Goal: Task Accomplishment & Management: Manage account settings

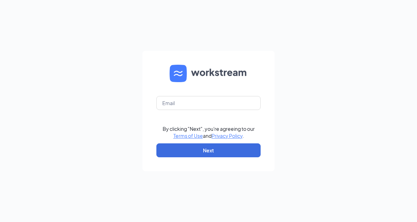
click at [239, 82] on img at bounding box center [209, 73] width 78 height 17
click at [236, 110] on input "text" at bounding box center [208, 103] width 104 height 14
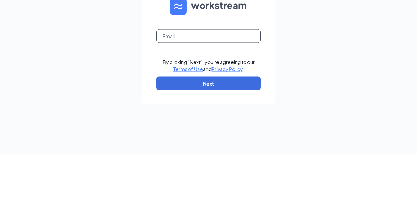
scroll to position [25, 0]
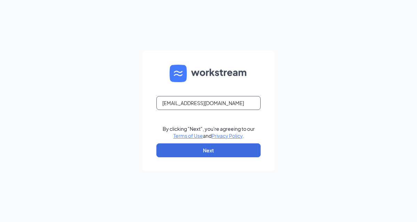
type input "apost@burtonsgrill.com"
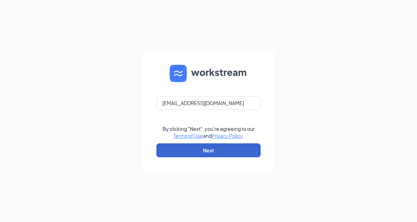
click at [244, 151] on button "Next" at bounding box center [208, 150] width 104 height 14
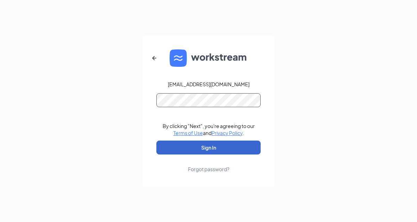
click at [209, 147] on button "Sign In" at bounding box center [208, 147] width 104 height 14
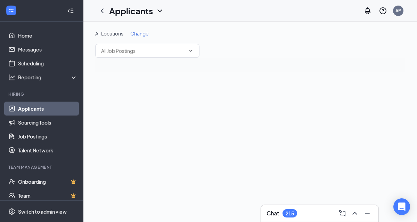
click at [157, 10] on icon "ChevronDown" at bounding box center [160, 11] width 8 height 8
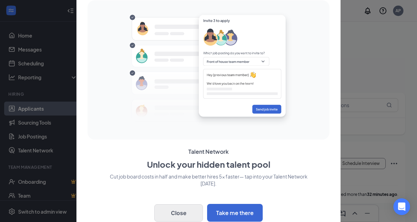
click at [190, 216] on button "Close" at bounding box center [178, 212] width 49 height 17
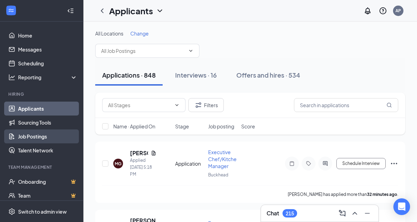
click at [29, 141] on link "Job Postings" at bounding box center [47, 136] width 59 height 14
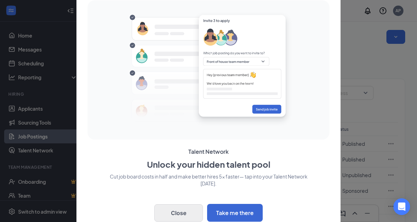
click at [196, 211] on button "Close" at bounding box center [178, 212] width 49 height 17
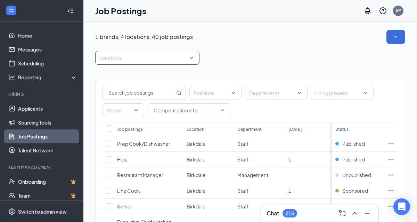
click at [188, 57] on div at bounding box center [144, 57] width 94 height 11
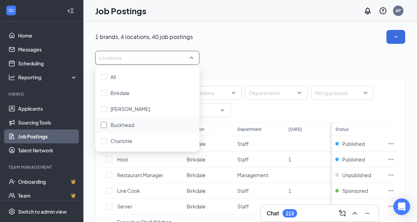
click at [101, 123] on div at bounding box center [104, 125] width 6 height 6
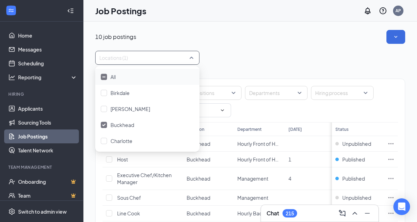
click at [357, 58] on div "Locations (1)" at bounding box center [250, 58] width 310 height 14
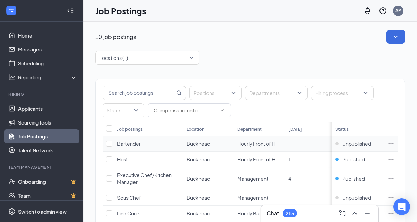
click at [394, 143] on icon "Ellipses" at bounding box center [391, 143] width 7 height 7
click at [389, 132] on th at bounding box center [391, 129] width 14 height 14
click at [112, 142] on input "checkbox" at bounding box center [109, 143] width 6 height 6
checkbox input "true"
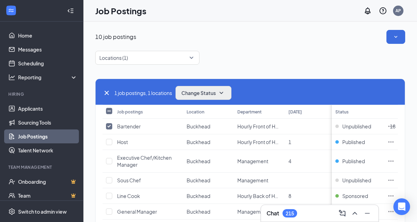
click at [226, 92] on icon "SmallChevronDown" at bounding box center [221, 93] width 8 height 8
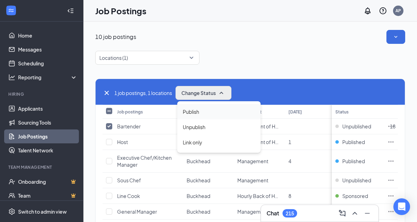
click at [226, 114] on div "Publish" at bounding box center [218, 111] width 83 height 15
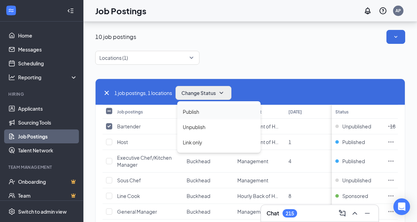
scroll to position [23, 0]
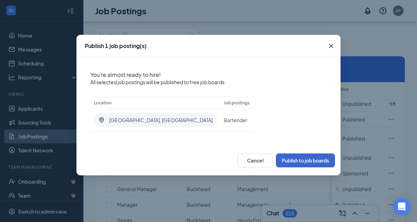
click at [320, 162] on button "Publish to job boards" at bounding box center [305, 160] width 59 height 14
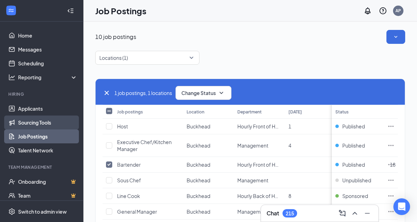
click at [54, 123] on link "Sourcing Tools" at bounding box center [47, 122] width 59 height 14
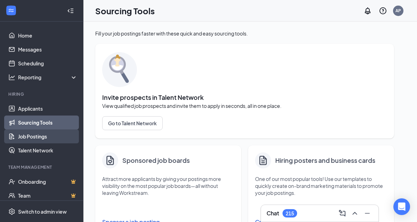
click at [49, 138] on link "Job Postings" at bounding box center [47, 136] width 59 height 14
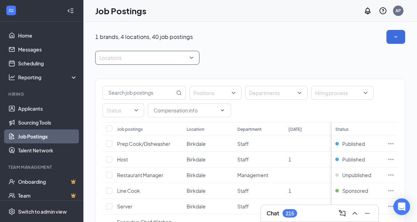
click at [193, 54] on div "Locations" at bounding box center [147, 58] width 104 height 14
type input "Maxxburger21"
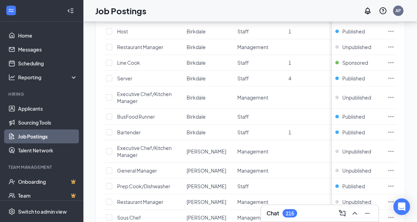
scroll to position [128, 0]
